Goal: Information Seeking & Learning: Find specific fact

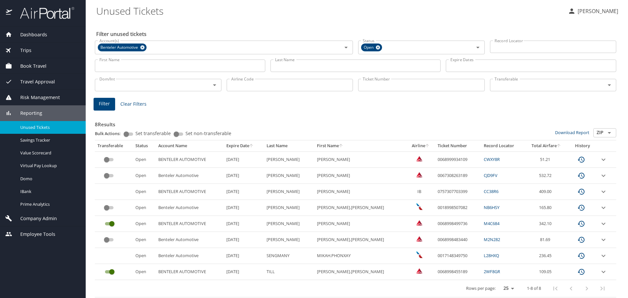
click at [510, 83] on input "Transferable" at bounding box center [543, 85] width 103 height 9
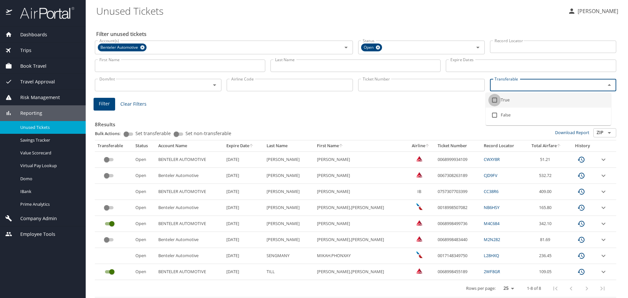
click at [495, 100] on input "checkbox" at bounding box center [494, 100] width 12 height 12
checkbox input "true"
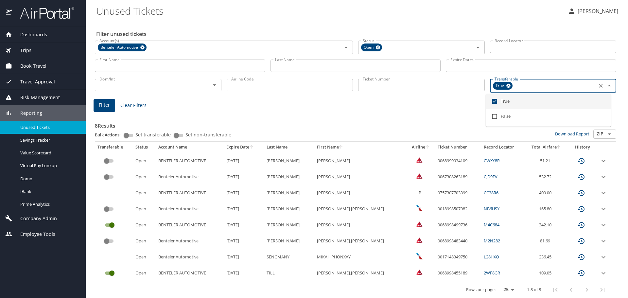
click at [253, 85] on input "Airline Code" at bounding box center [290, 85] width 127 height 12
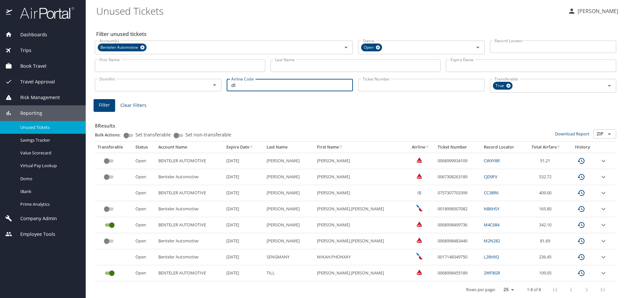
type input "dl"
click at [110, 108] on button "Filter" at bounding box center [105, 105] width 22 height 13
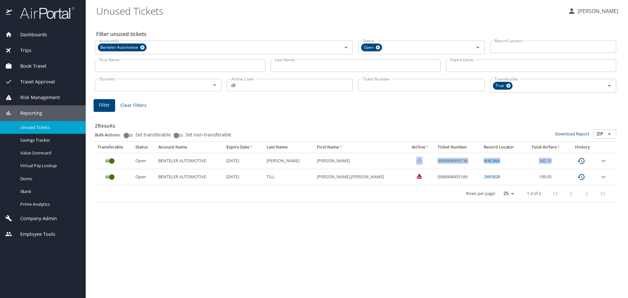
drag, startPoint x: 548, startPoint y: 159, endPoint x: 413, endPoint y: 163, distance: 135.1
click at [413, 163] on tr "Open BENTELER AUTOMOTIVE [DATE] [PERSON_NAME] 0068998499736 M4C684 342.10" at bounding box center [355, 161] width 521 height 16
copy tr "0068998499736 M4C684 342.10"
click at [283, 230] on div "Filter unused tickets Account(s) Benteler Automotive Account(s) Status Open Sta…" at bounding box center [356, 159] width 521 height 277
drag, startPoint x: 454, startPoint y: 161, endPoint x: 415, endPoint y: 163, distance: 39.3
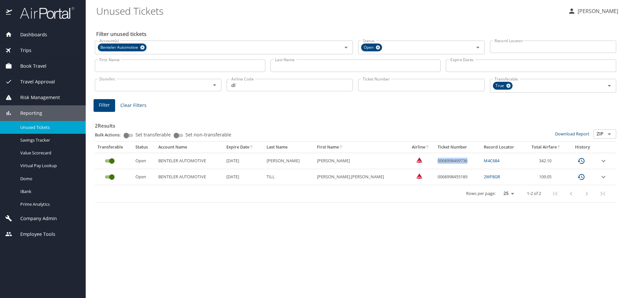
click at [435, 163] on td "0068998499736" at bounding box center [458, 161] width 46 height 16
copy td "0068998499736"
click at [378, 202] on div "Rows per page: 25 50 100 1-2 of 2" at bounding box center [353, 193] width 513 height 17
drag, startPoint x: 556, startPoint y: 157, endPoint x: 410, endPoint y: 158, distance: 145.6
click at [410, 158] on tr "Open BENTELER AUTOMOTIVE [DATE] [PERSON_NAME] 0068998499736 M4C684 342.10" at bounding box center [355, 161] width 521 height 16
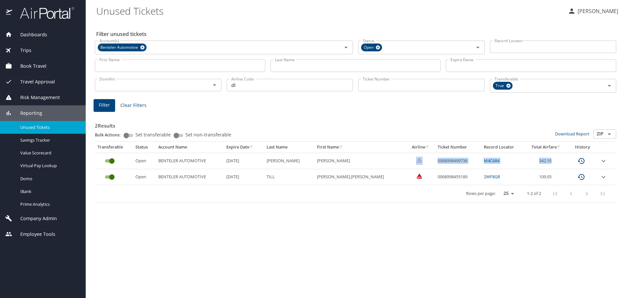
copy tr "0068998499736 M4C684 342.10"
click at [455, 164] on td "0068998499736" at bounding box center [458, 161] width 46 height 16
drag, startPoint x: 449, startPoint y: 163, endPoint x: 418, endPoint y: 163, distance: 30.4
click at [435, 163] on td "0068998499736" at bounding box center [458, 161] width 46 height 16
copy td "0068998499736"
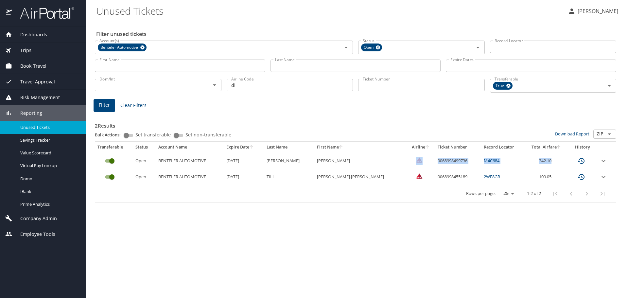
drag, startPoint x: 551, startPoint y: 159, endPoint x: 411, endPoint y: 157, distance: 139.4
click at [411, 157] on tr "Open BENTELER AUTOMOTIVE [DATE] [PERSON_NAME] 0068998499736 M4C684 342.10" at bounding box center [355, 161] width 521 height 16
copy tr "0068998499736 M4C684 342.10"
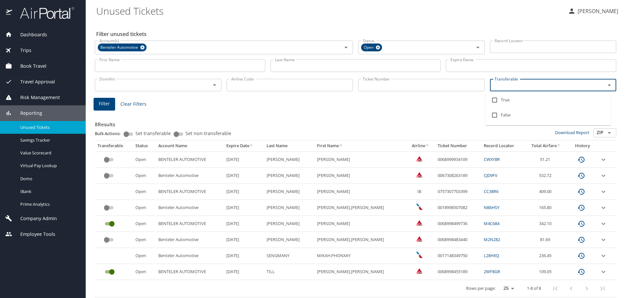
click at [502, 85] on input "Transferable" at bounding box center [543, 85] width 103 height 9
drag, startPoint x: 493, startPoint y: 100, endPoint x: 489, endPoint y: 100, distance: 3.9
click at [493, 100] on input "checkbox" at bounding box center [494, 100] width 12 height 12
checkbox input "true"
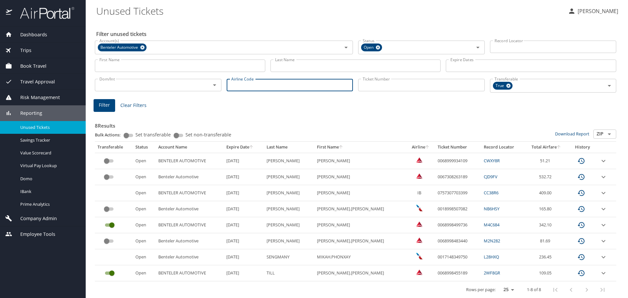
click at [252, 86] on input "Airline Code" at bounding box center [290, 85] width 127 height 12
type input "dl"
click at [105, 104] on span "Filter" at bounding box center [104, 105] width 11 height 8
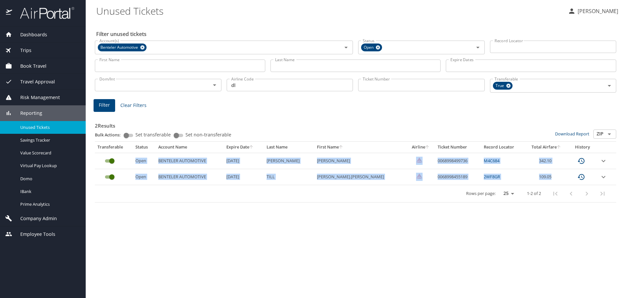
drag, startPoint x: 136, startPoint y: 156, endPoint x: 581, endPoint y: 180, distance: 445.1
click at [581, 180] on tbody "Open BENTELER AUTOMOTIVE 3/26/2026 NELSON CHAD 0068998499736 M4C684 342.10 Open…" at bounding box center [355, 169] width 521 height 32
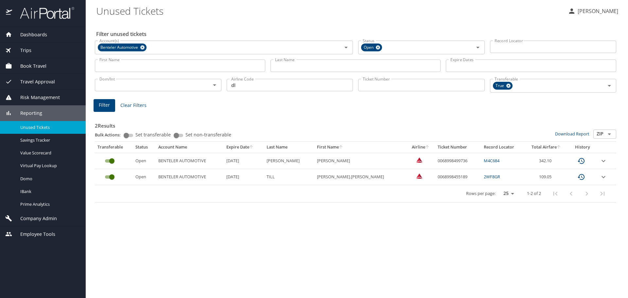
click at [541, 217] on div "Filter unused tickets Account(s) Benteler Automotive Account(s) Status Open Sta…" at bounding box center [356, 159] width 521 height 277
click at [602, 161] on icon "expand row" at bounding box center [603, 161] width 4 height 2
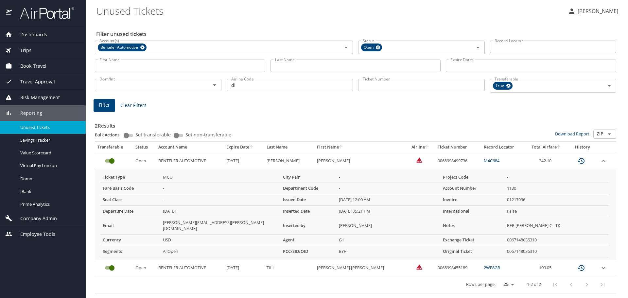
click at [604, 162] on icon "expand row" at bounding box center [604, 161] width 8 height 8
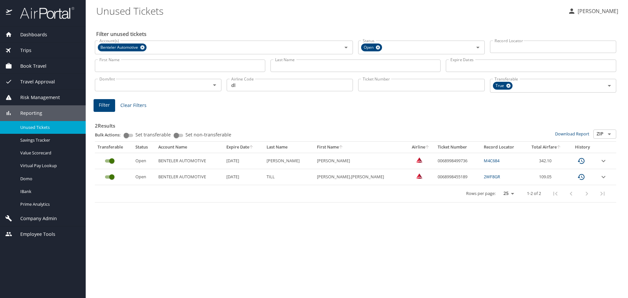
click at [602, 176] on icon "expand row" at bounding box center [604, 177] width 8 height 8
